Goal: Answer question/provide support

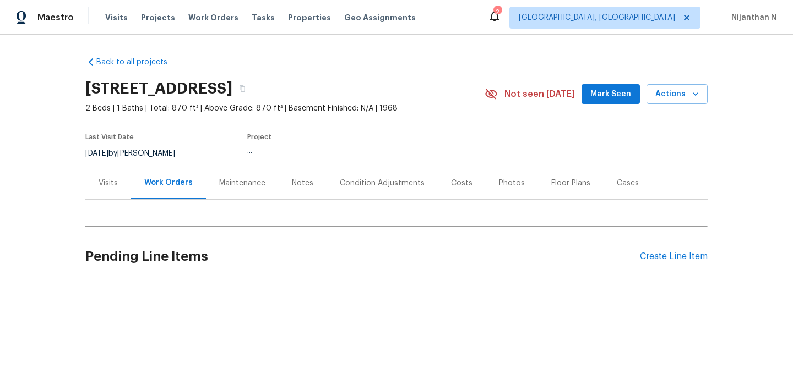
click at [236, 182] on div "Maintenance" at bounding box center [242, 183] width 46 height 11
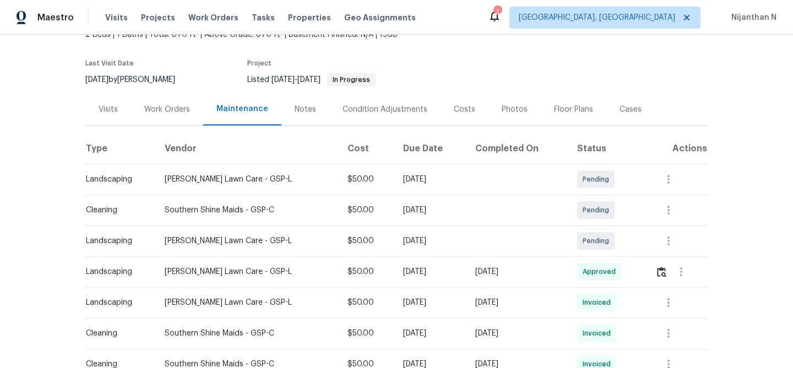
scroll to position [169, 0]
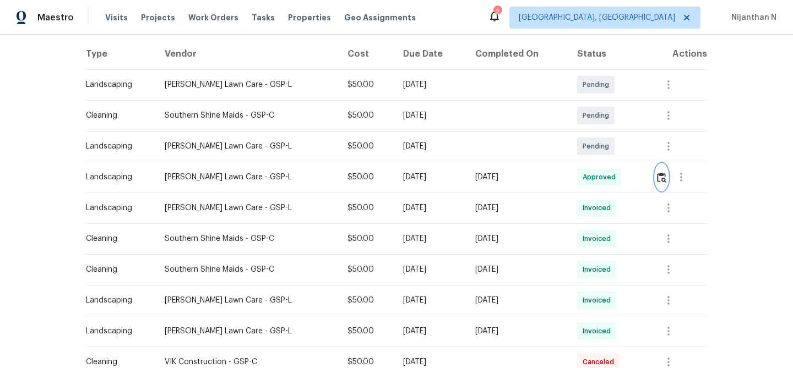
click at [659, 180] on img "button" at bounding box center [661, 177] width 9 height 10
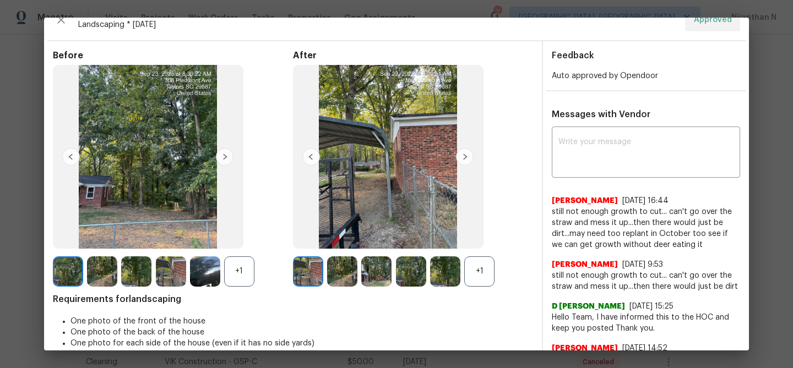
scroll to position [0, 0]
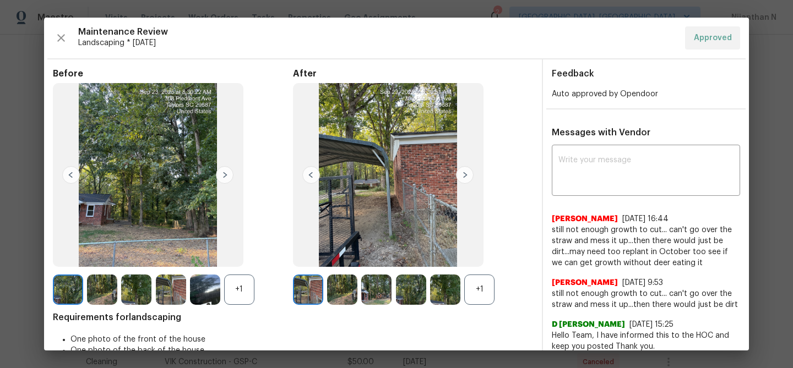
click at [475, 294] on div "+1" at bounding box center [479, 290] width 30 height 30
click at [234, 292] on div "+1" at bounding box center [239, 290] width 30 height 30
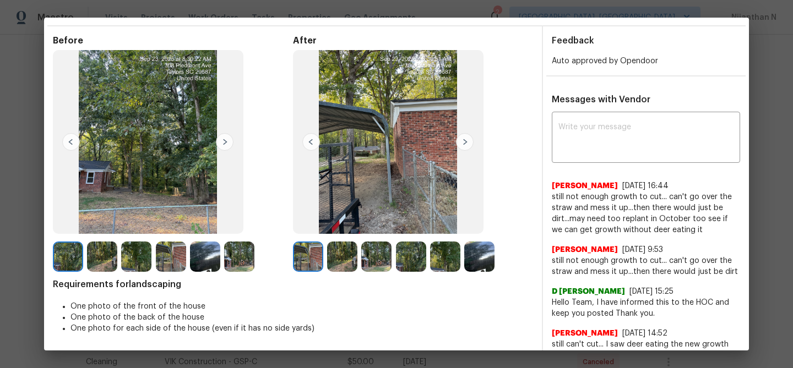
scroll to position [35, 0]
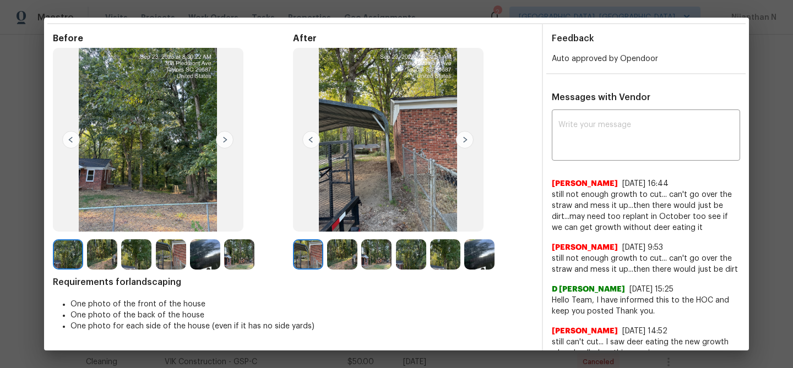
click at [345, 252] on img at bounding box center [342, 255] width 30 height 30
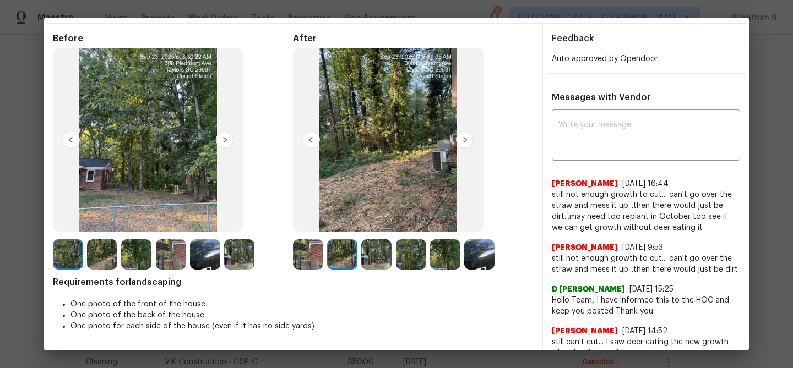
click at [375, 252] on img at bounding box center [376, 255] width 30 height 30
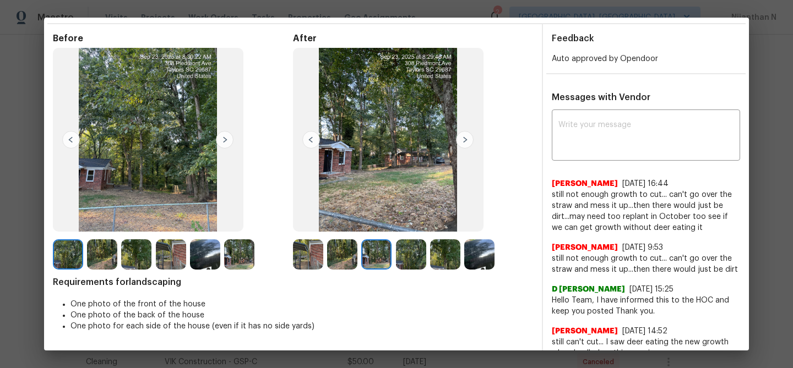
click at [408, 256] on img at bounding box center [411, 255] width 30 height 30
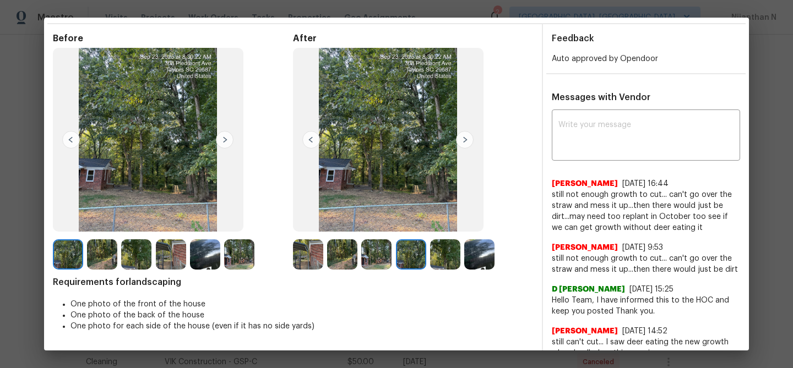
click at [442, 257] on img at bounding box center [445, 255] width 30 height 30
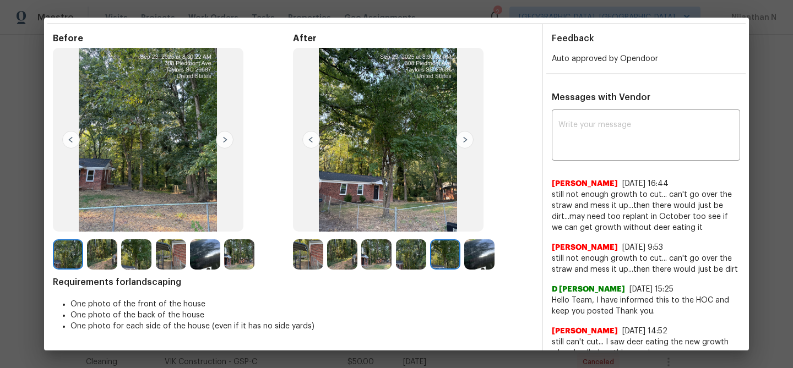
click at [475, 262] on img at bounding box center [479, 255] width 30 height 30
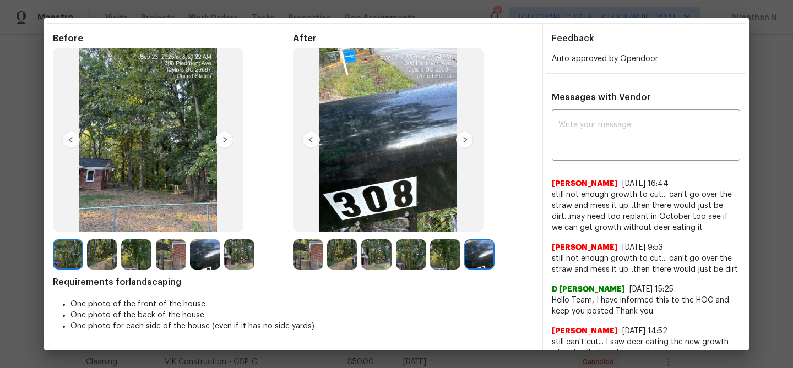
click at [304, 258] on img at bounding box center [308, 255] width 30 height 30
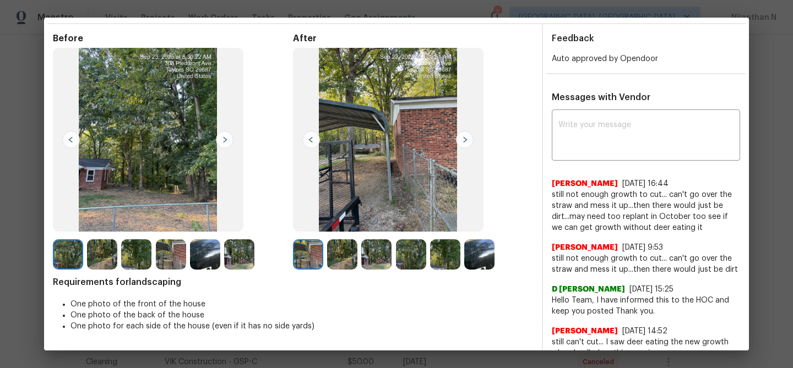
click at [338, 256] on img at bounding box center [342, 255] width 30 height 30
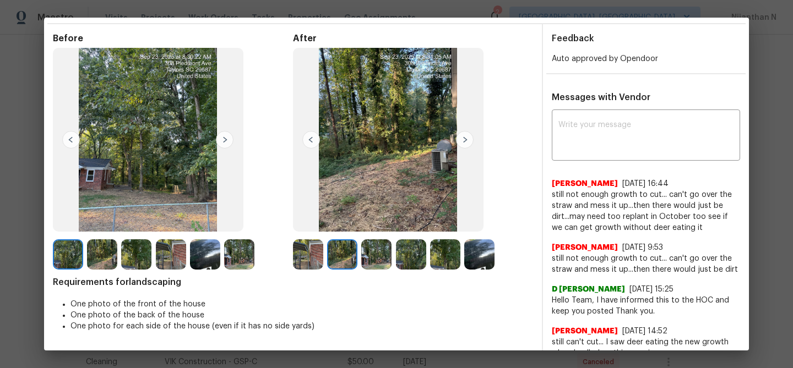
click at [373, 256] on img at bounding box center [376, 255] width 30 height 30
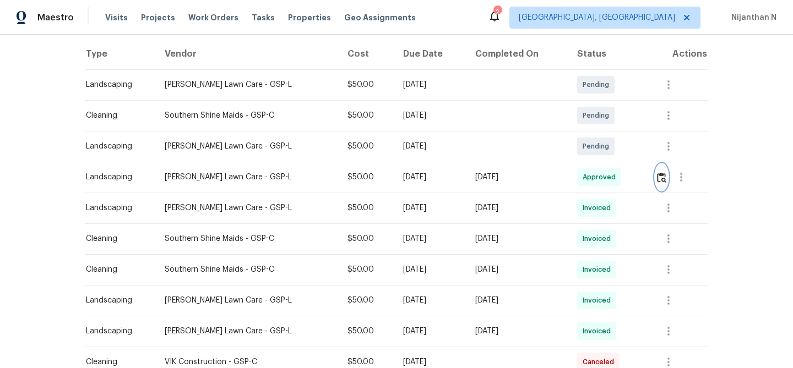
scroll to position [0, 0]
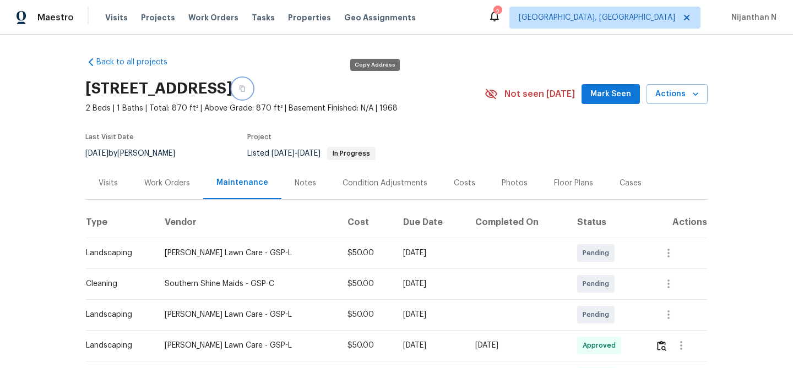
click at [246, 90] on icon "button" at bounding box center [242, 88] width 7 height 7
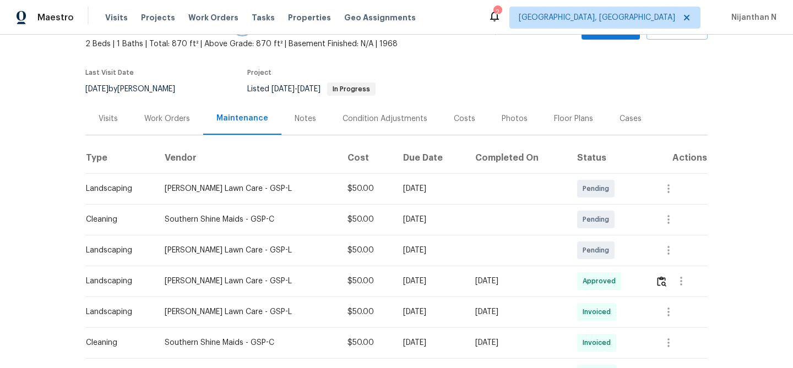
scroll to position [80, 0]
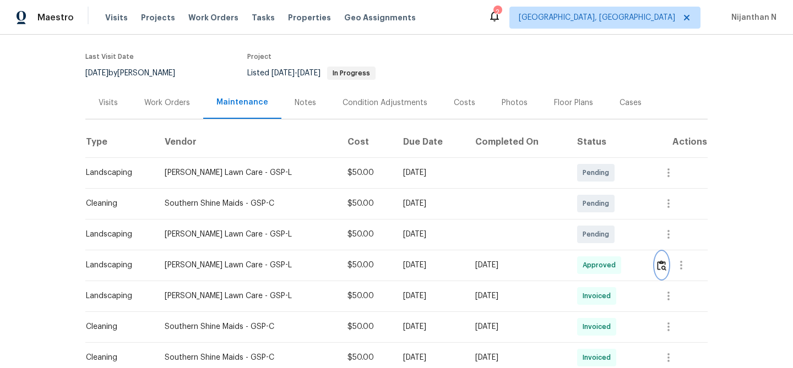
click at [664, 264] on img "button" at bounding box center [661, 266] width 9 height 10
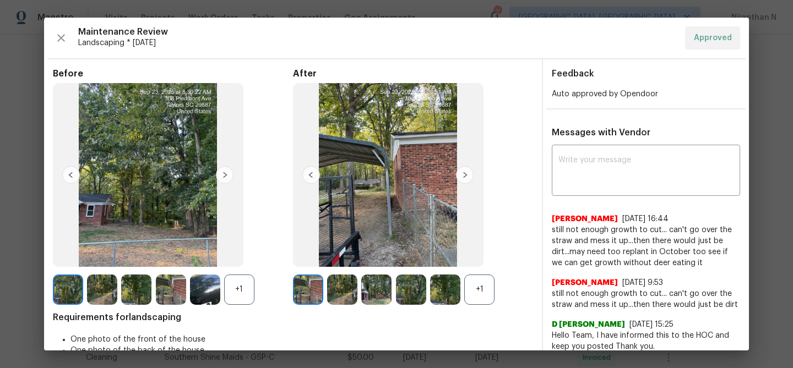
scroll to position [79, 0]
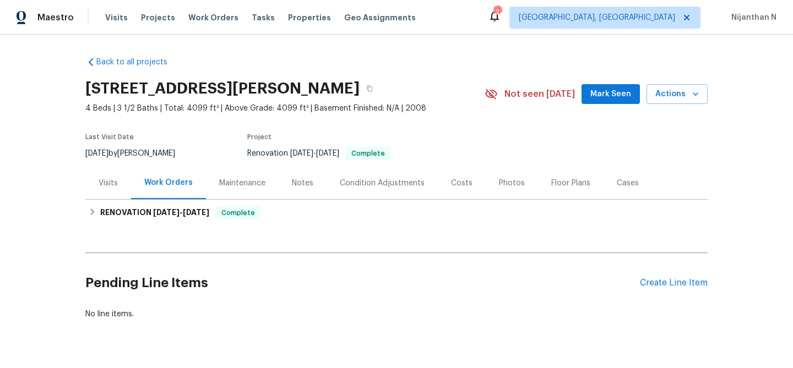
click at [240, 181] on div "Maintenance" at bounding box center [242, 183] width 46 height 11
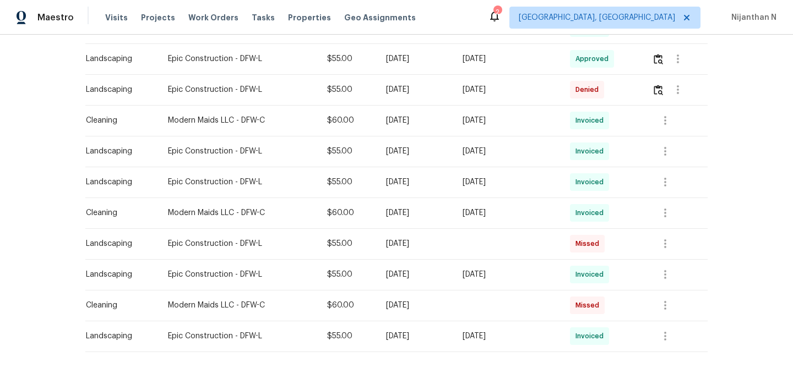
scroll to position [495, 0]
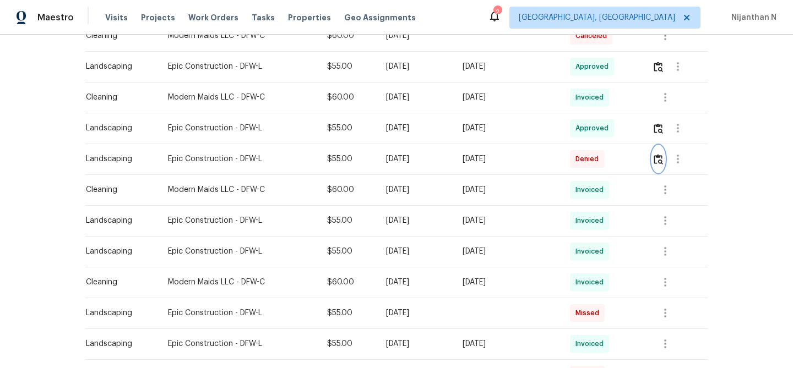
click at [658, 160] on img "button" at bounding box center [658, 159] width 9 height 10
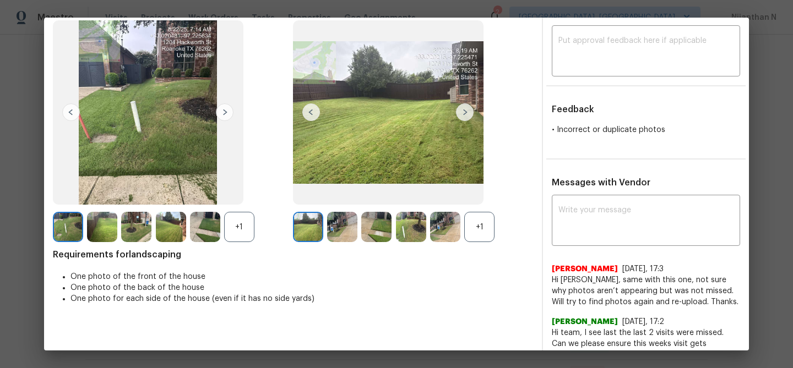
scroll to position [32, 0]
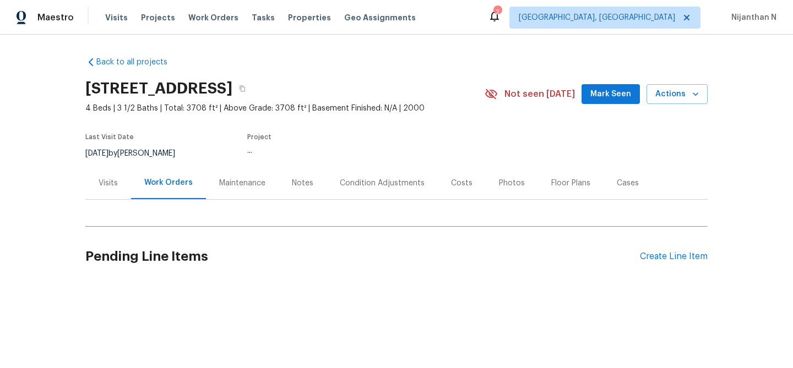
click at [242, 188] on div "Maintenance" at bounding box center [242, 183] width 46 height 11
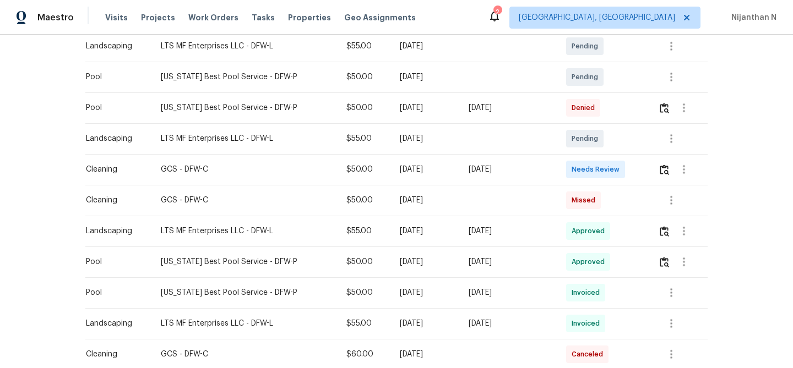
scroll to position [273, 0]
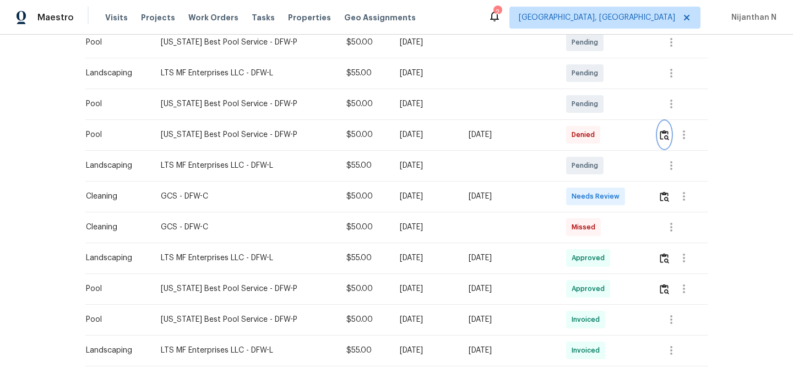
click at [664, 135] on img "button" at bounding box center [664, 135] width 9 height 10
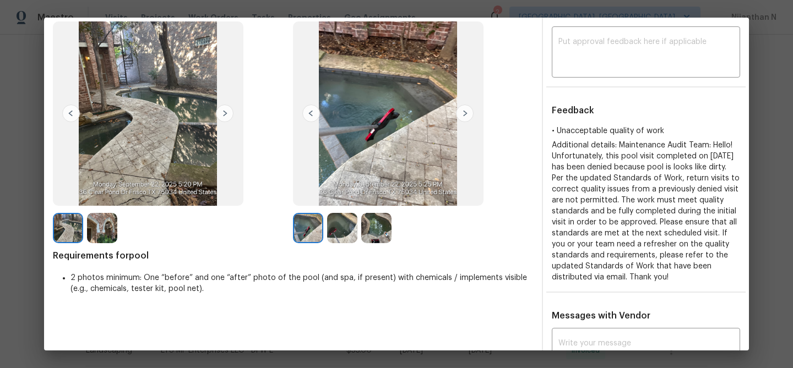
scroll to position [61, 0]
click at [345, 236] on img at bounding box center [342, 229] width 30 height 30
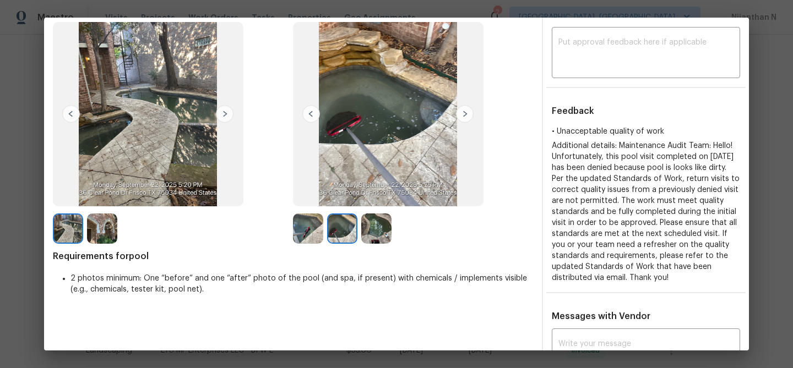
click at [384, 227] on img at bounding box center [376, 229] width 30 height 30
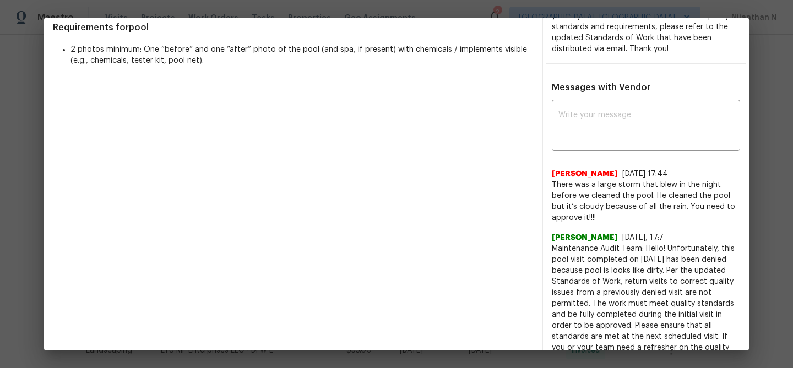
scroll to position [286, 0]
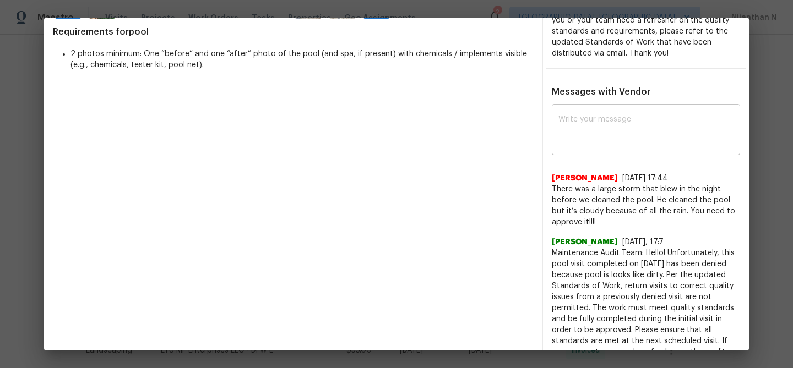
click at [580, 135] on textarea at bounding box center [645, 131] width 175 height 31
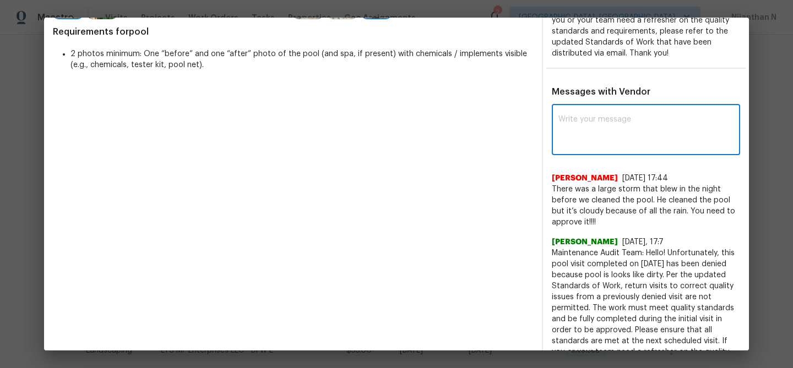
paste textarea "Maintenance Audit Team: Hello! Thank you for the feedback after further review …"
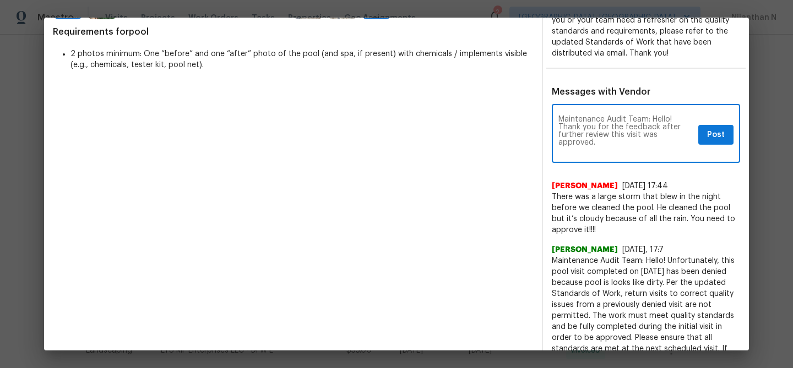
scroll to position [0, 0]
type textarea "Maintenance Audit Team: Hello! Thank you for the feedback after further review …"
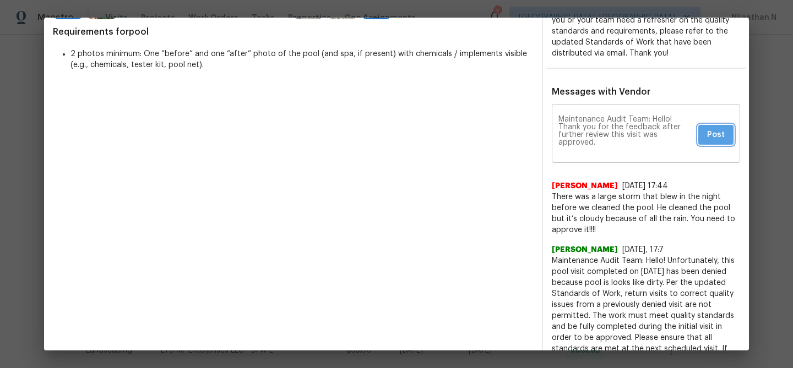
click at [711, 138] on span "Post" at bounding box center [716, 135] width 18 height 14
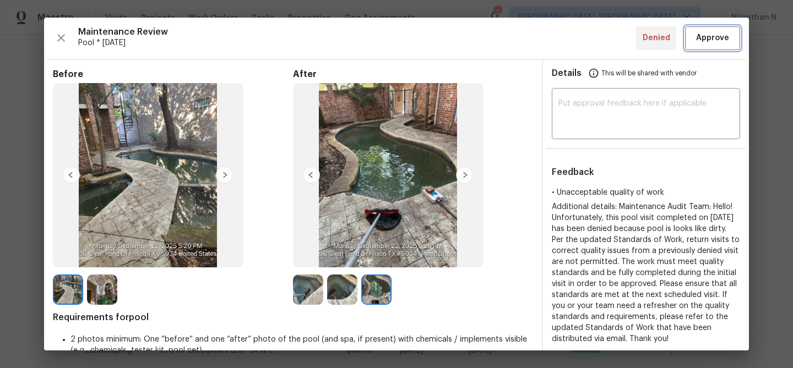
click at [709, 41] on span "Approve" at bounding box center [712, 38] width 33 height 14
